Goal: Task Accomplishment & Management: Use online tool/utility

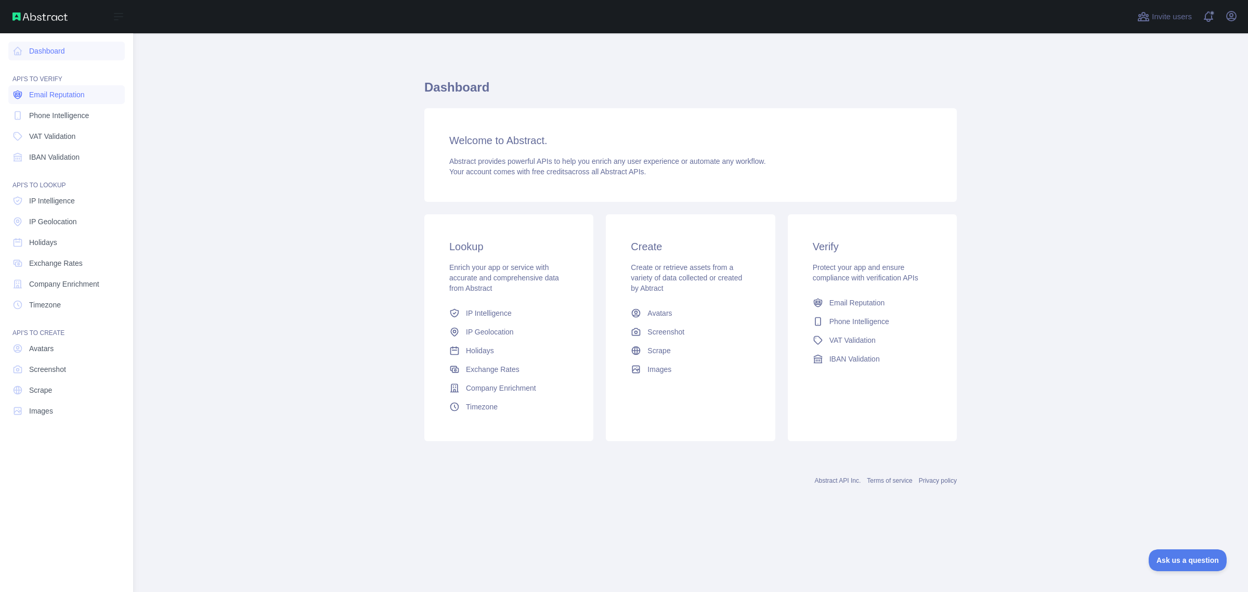
click at [58, 97] on span "Email Reputation" at bounding box center [57, 94] width 56 height 10
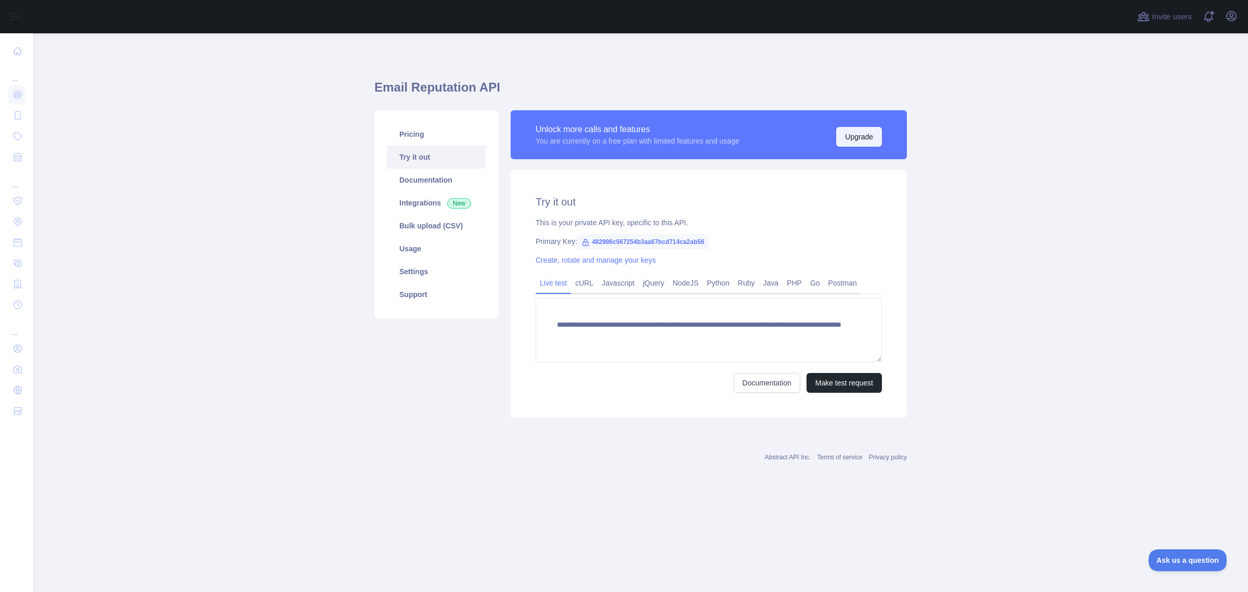
click at [856, 134] on button "Upgrade" at bounding box center [859, 137] width 46 height 20
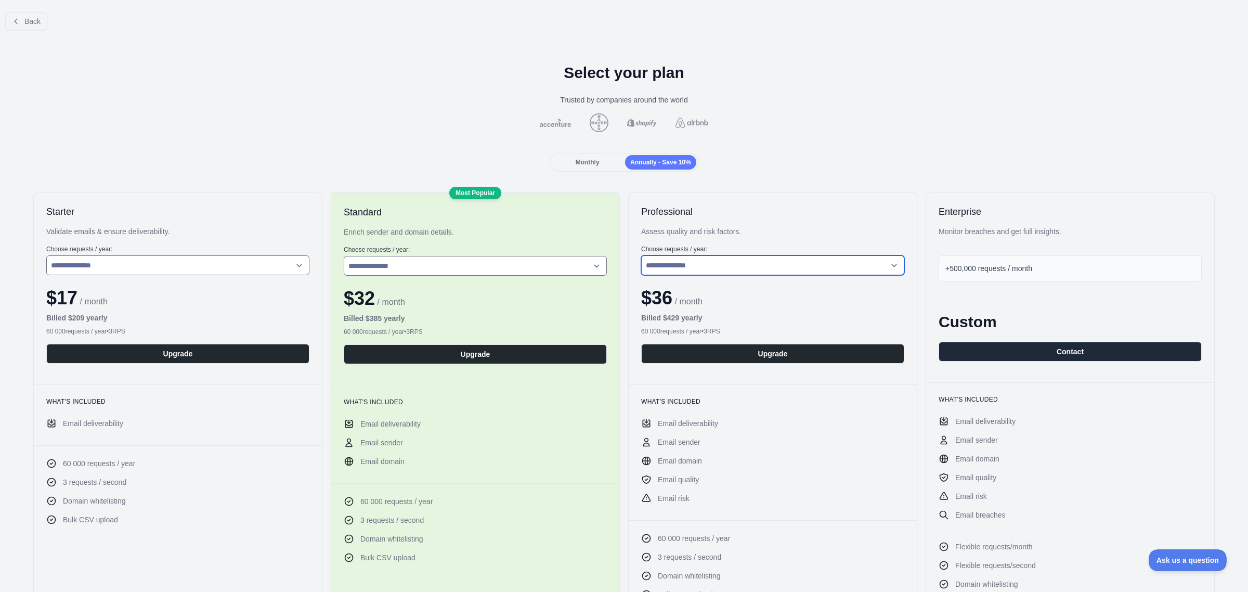
click at [697, 271] on select "**********" at bounding box center [772, 265] width 263 height 20
click at [588, 165] on span "Monthly" at bounding box center [588, 162] width 24 height 7
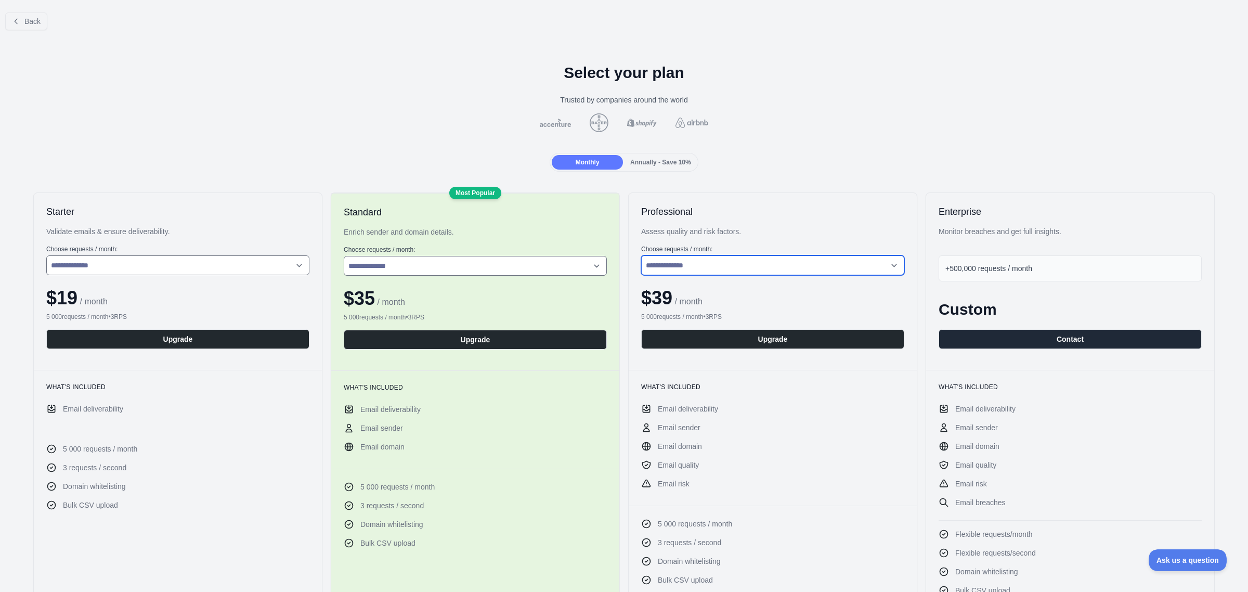
click at [671, 259] on select "**********" at bounding box center [772, 265] width 263 height 20
select select "*"
click at [641, 255] on select "**********" at bounding box center [772, 265] width 263 height 20
click at [734, 340] on button "Upgrade" at bounding box center [772, 339] width 263 height 20
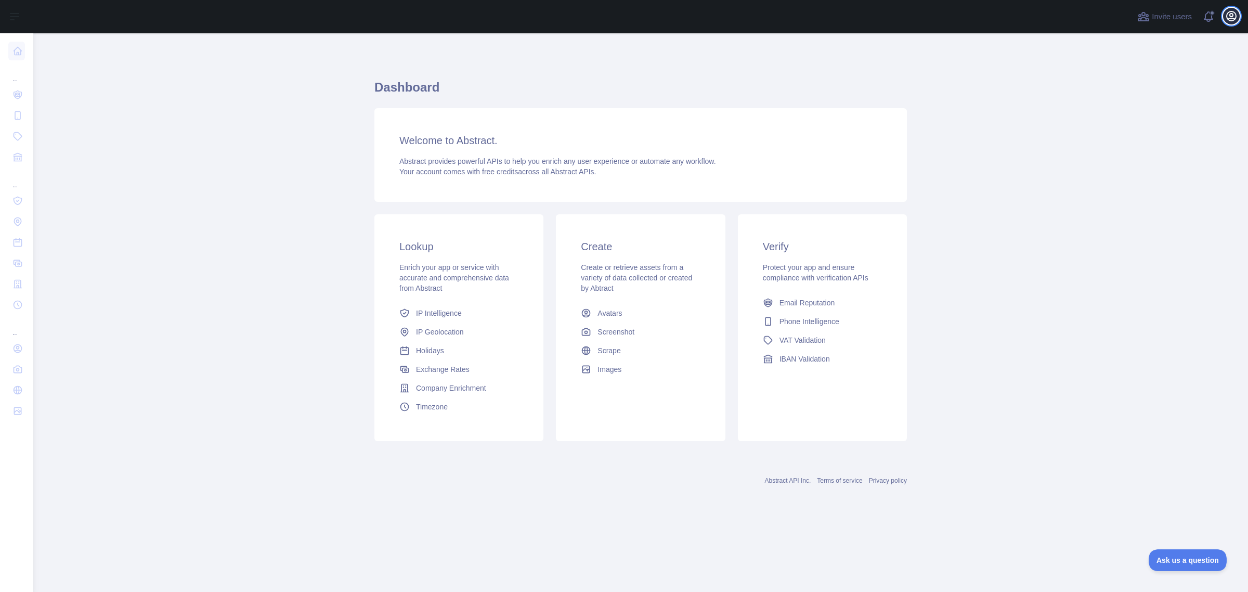
click at [1233, 19] on icon "button" at bounding box center [1231, 15] width 9 height 9
click at [1149, 110] on button "Billing" at bounding box center [1181, 112] width 116 height 19
click at [1211, 21] on span at bounding box center [1212, 16] width 21 height 33
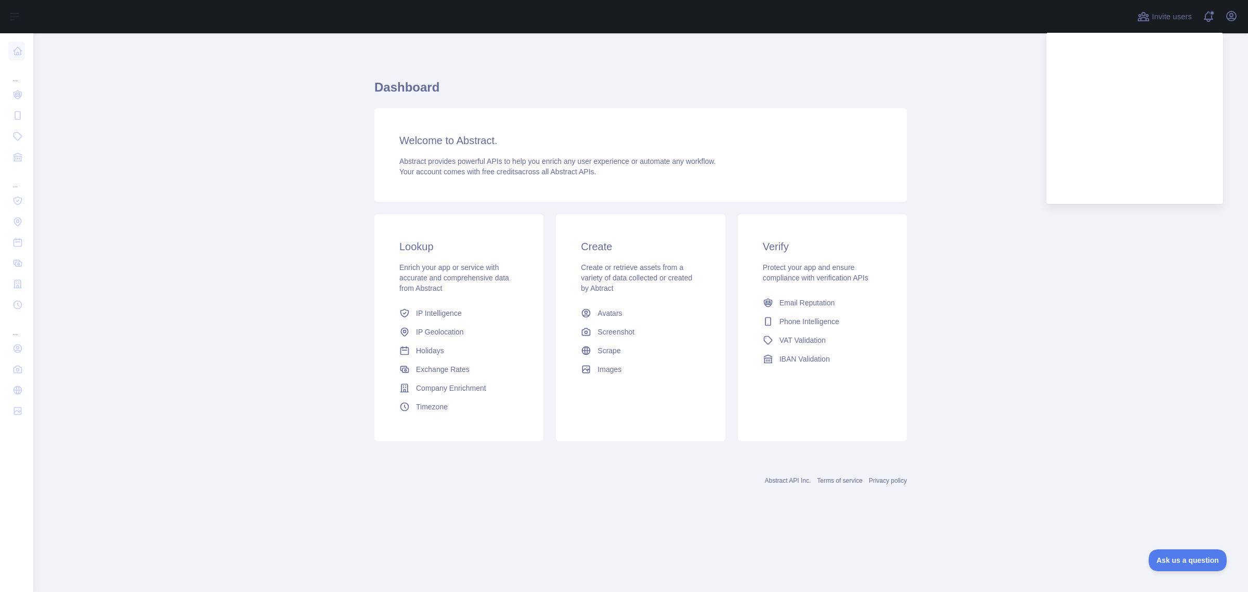
click at [1005, 338] on main "Dashboard Welcome to Abstract. Abstract provides powerful APIs to help you enri…" at bounding box center [640, 312] width 1215 height 558
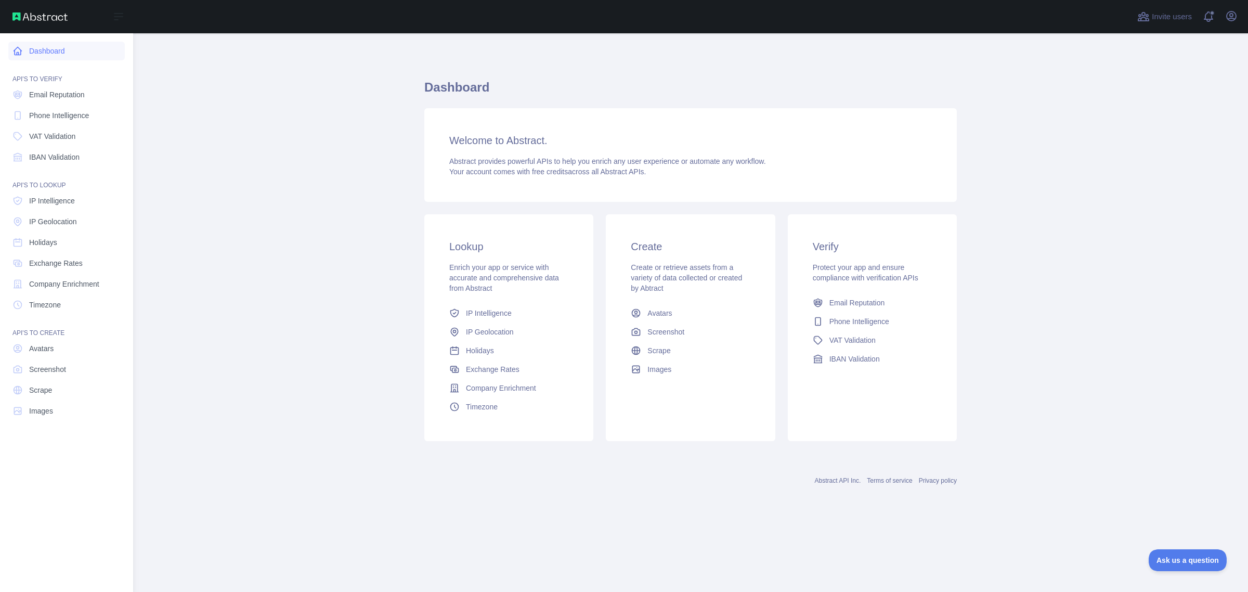
click at [21, 52] on icon at bounding box center [17, 51] width 10 height 10
click at [83, 98] on span "Email Reputation" at bounding box center [57, 94] width 56 height 10
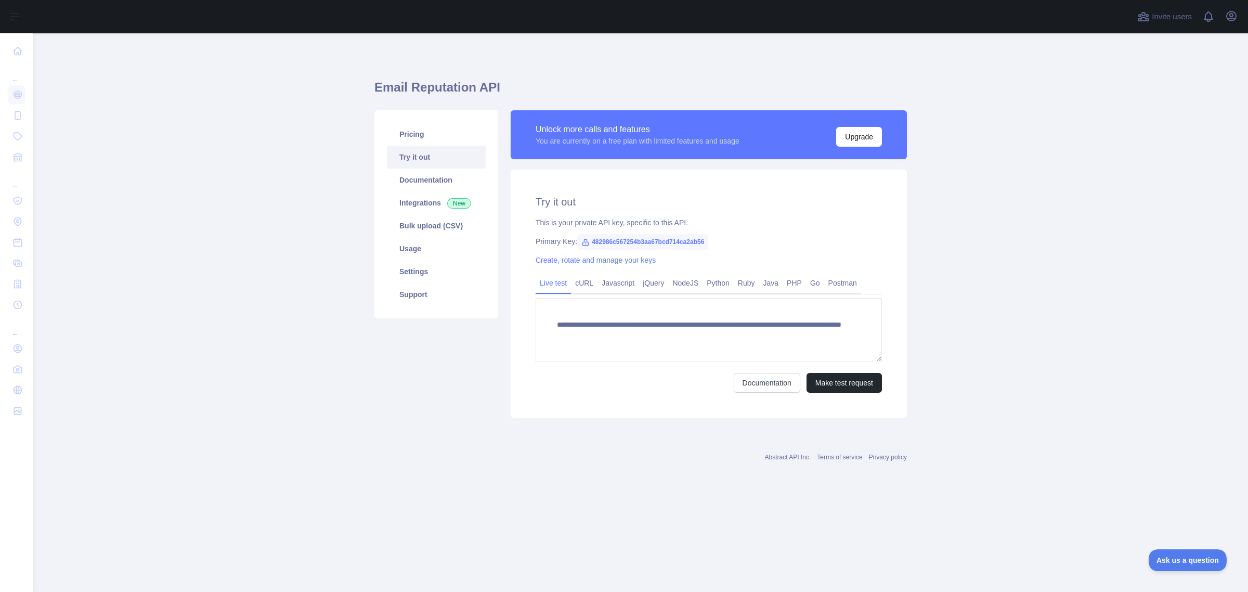
click at [1241, 19] on div "Invite users View notifications Open user menu" at bounding box center [640, 16] width 1215 height 33
click at [1232, 17] on icon "button" at bounding box center [1231, 16] width 12 height 12
click at [1142, 110] on button "Billing" at bounding box center [1181, 112] width 116 height 19
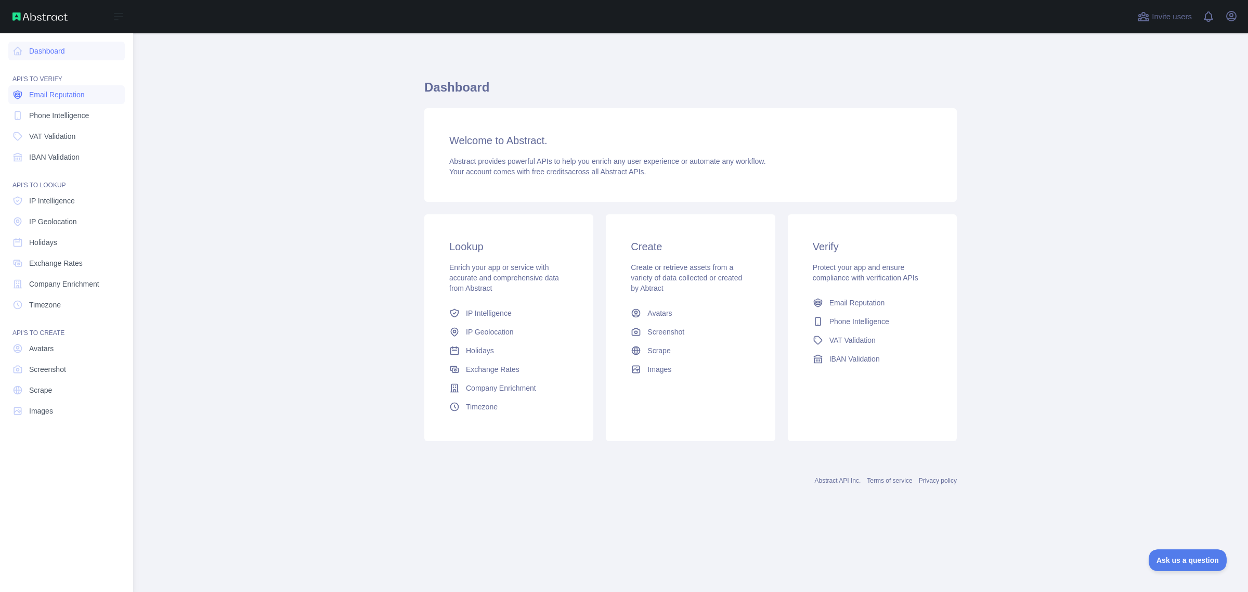
click at [38, 97] on span "Email Reputation" at bounding box center [57, 94] width 56 height 10
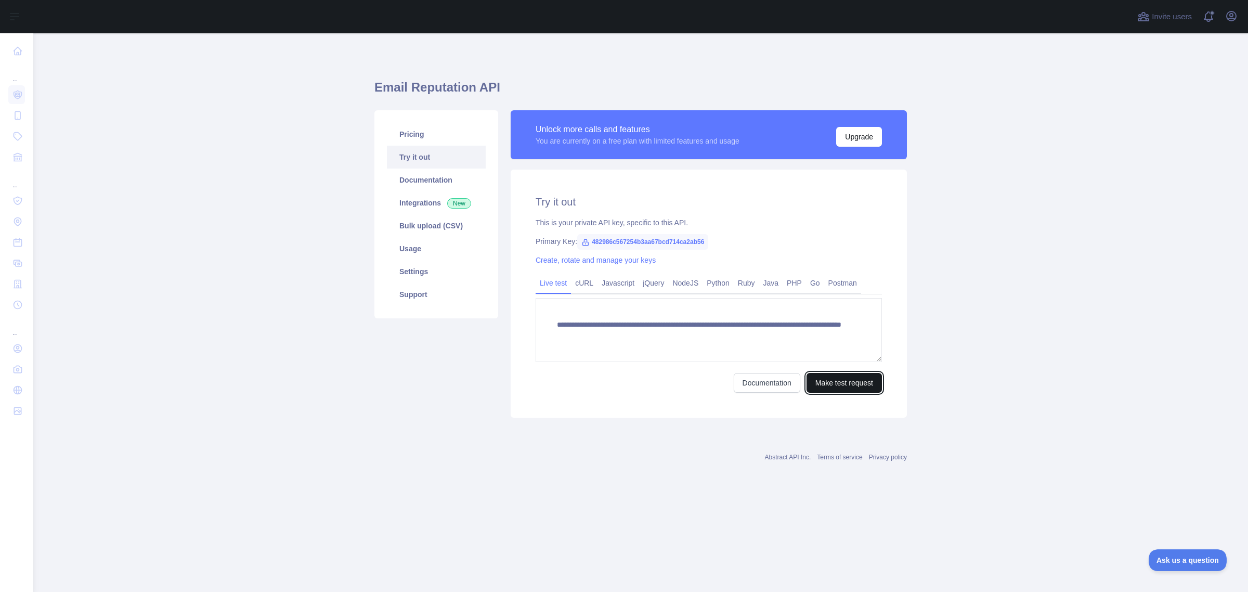
click at [858, 377] on button "Make test request" at bounding box center [843, 383] width 75 height 20
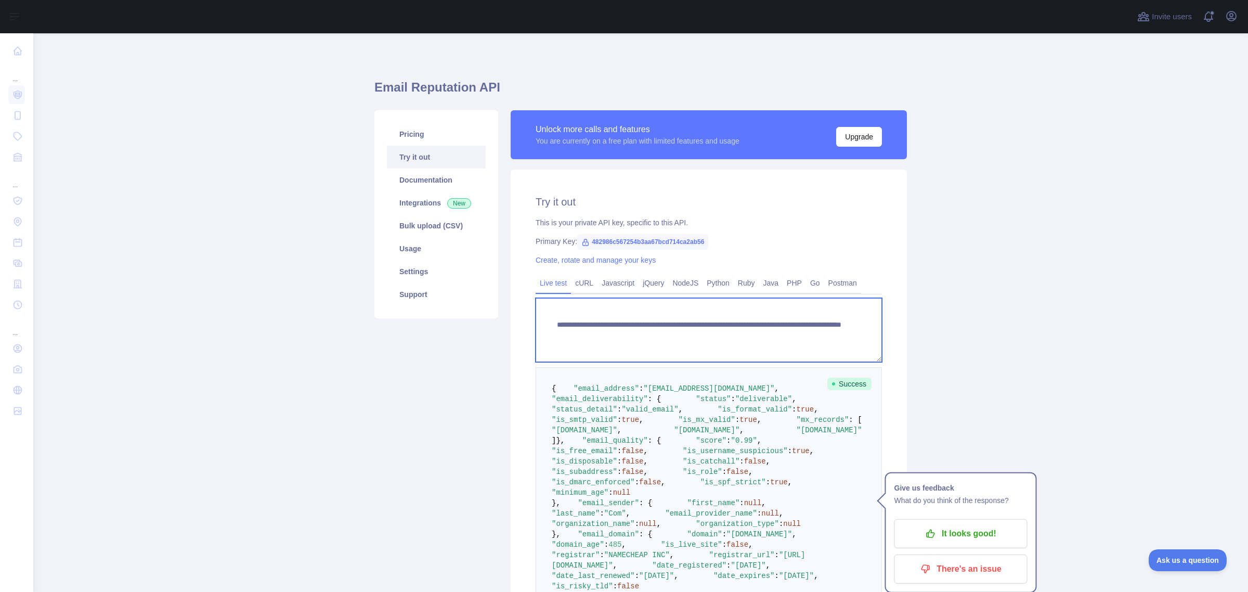
click at [669, 332] on textarea "**********" at bounding box center [709, 330] width 346 height 64
click at [685, 337] on textarea "**********" at bounding box center [709, 330] width 346 height 64
click at [659, 321] on textarea "**********" at bounding box center [709, 330] width 346 height 64
click at [575, 288] on link "cURL" at bounding box center [584, 283] width 27 height 17
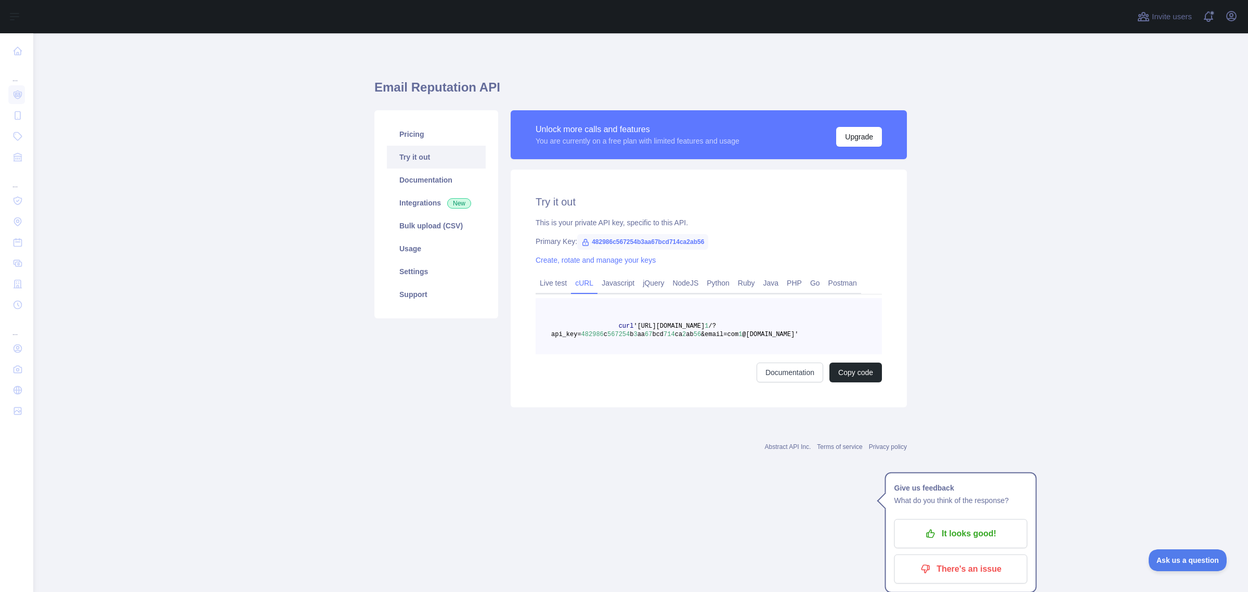
click at [741, 331] on span "1" at bounding box center [740, 334] width 4 height 7
click at [863, 372] on button "Copy code" at bounding box center [855, 372] width 53 height 20
click at [562, 284] on link "Live test" at bounding box center [553, 283] width 35 height 17
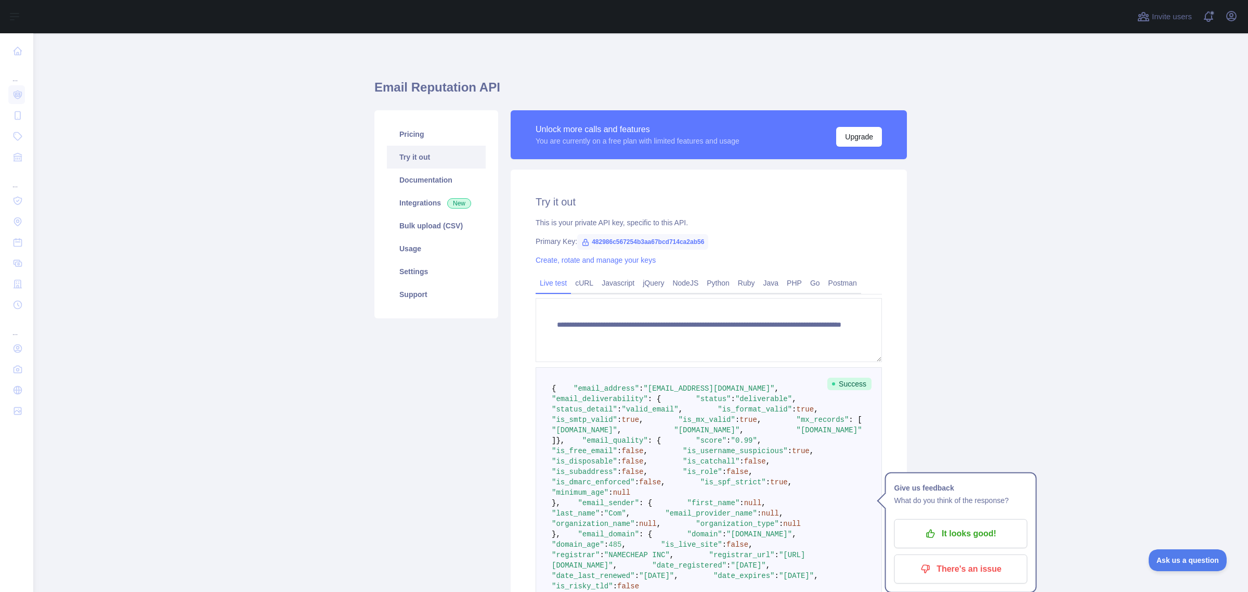
click at [695, 436] on pre "{ "email_address" : "[EMAIL_ADDRESS][DOMAIN_NAME]" , "email_deliverability" : {…" at bounding box center [709, 513] width 346 height 292
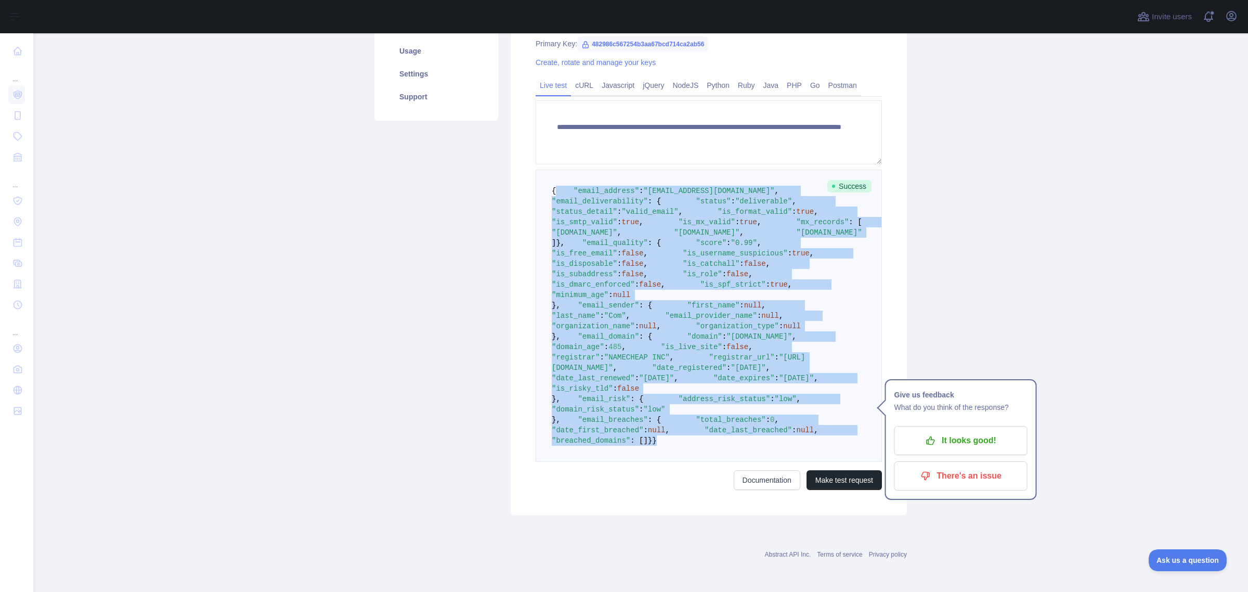
drag, startPoint x: 550, startPoint y: 392, endPoint x: 712, endPoint y: 455, distance: 174.2
click at [713, 457] on pre "{ "email_address" : "[EMAIL_ADDRESS][DOMAIN_NAME]" , "email_deliverability" : {…" at bounding box center [709, 316] width 346 height 292
click at [692, 426] on pre "{ "email_address" : "[EMAIL_ADDRESS][DOMAIN_NAME]" , "email_deliverability" : {…" at bounding box center [709, 316] width 346 height 292
drag, startPoint x: 547, startPoint y: 392, endPoint x: 637, endPoint y: 484, distance: 128.7
click at [637, 484] on form "**********" at bounding box center [709, 294] width 346 height 389
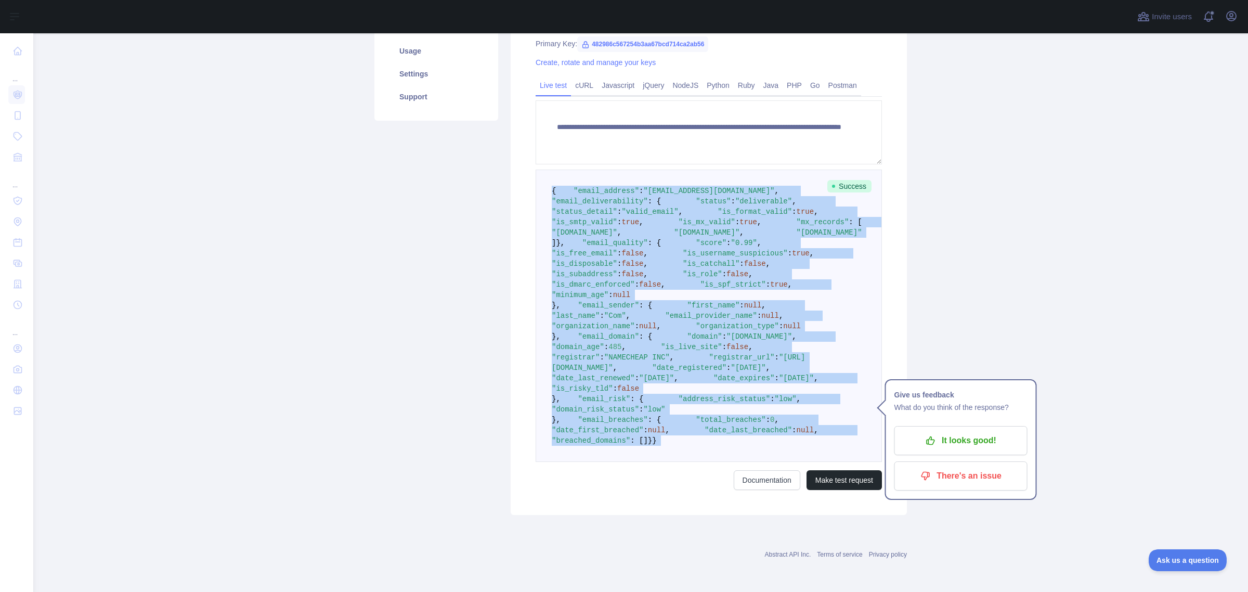
copy code "{ "email_address" : "[EMAIL_ADDRESS][DOMAIN_NAME]" , "email_deliverability" : {…"
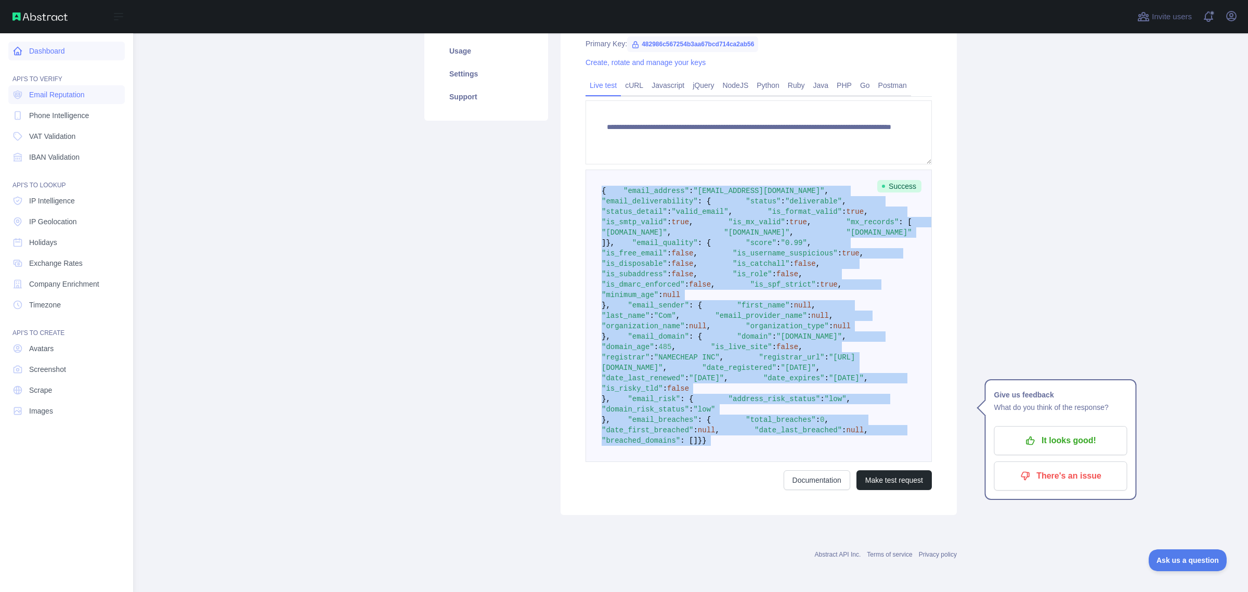
click at [52, 46] on link "Dashboard" at bounding box center [66, 51] width 116 height 19
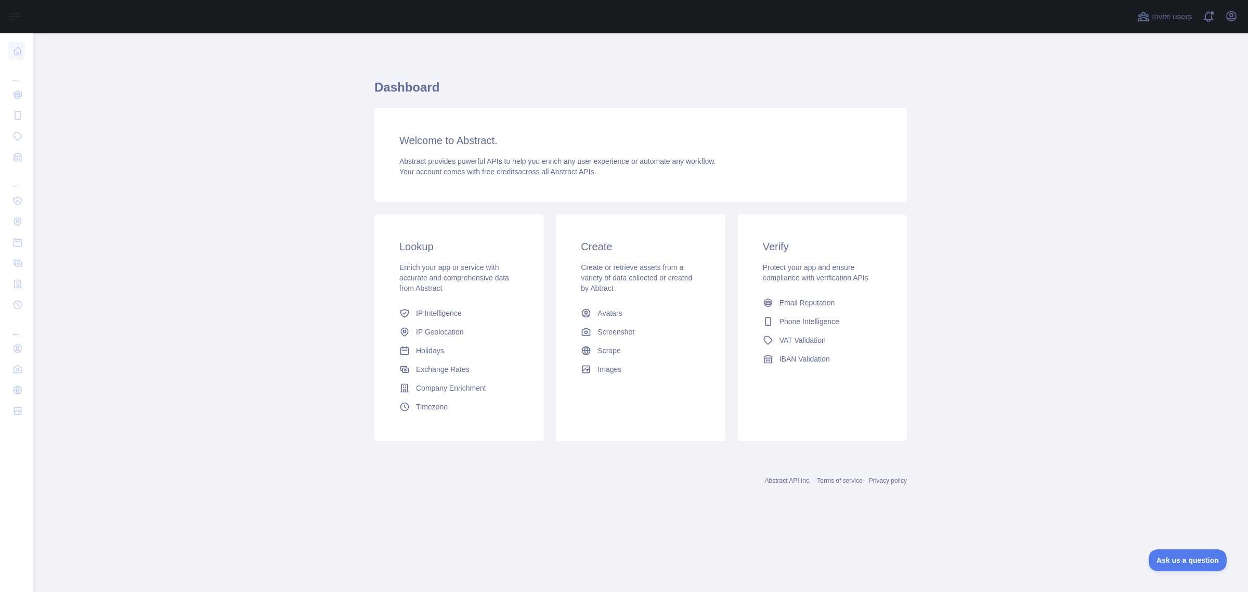
click at [1242, 18] on div "Invite users View notifications Open user menu" at bounding box center [640, 16] width 1215 height 33
click at [1236, 18] on icon "button" at bounding box center [1231, 16] width 12 height 12
click at [1142, 114] on button "Billing" at bounding box center [1181, 112] width 116 height 19
